Goal: Communication & Community: Participate in discussion

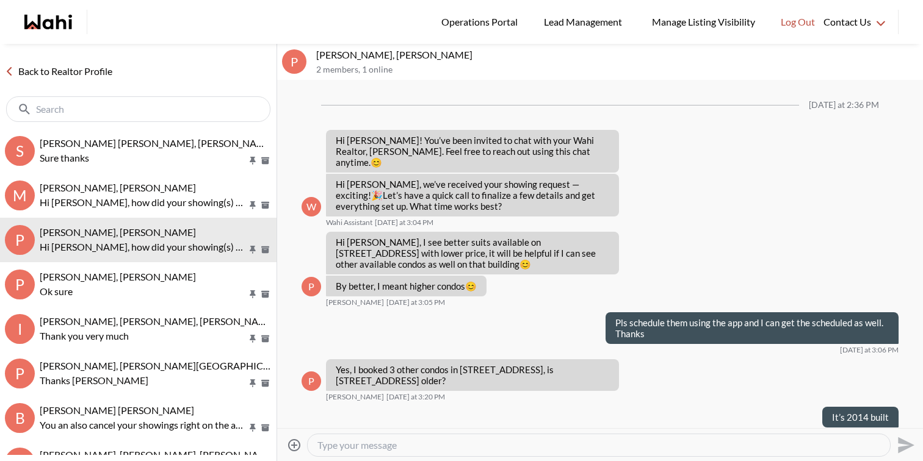
scroll to position [725, 0]
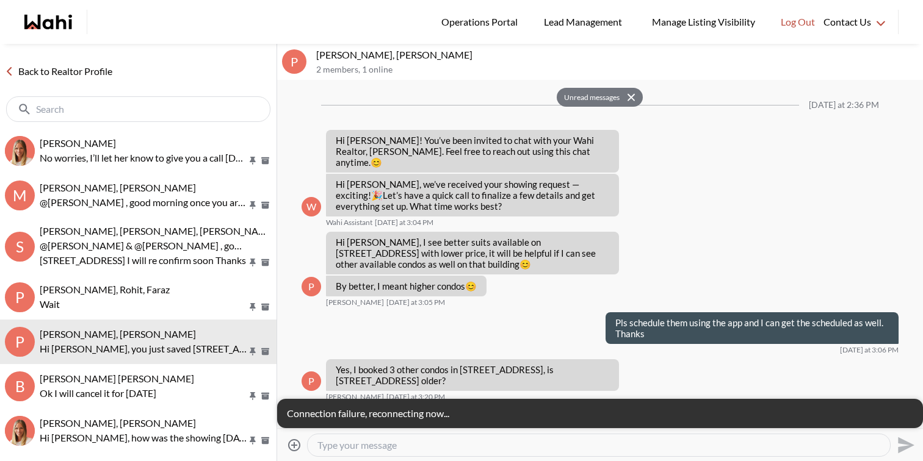
scroll to position [551, 0]
